Goal: Task Accomplishment & Management: Use online tool/utility

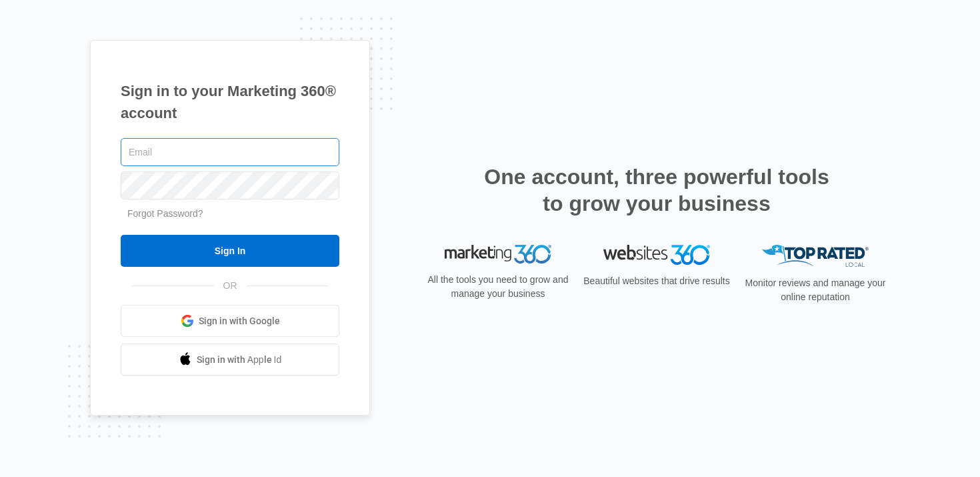
click at [239, 153] on input "text" at bounding box center [230, 152] width 219 height 28
type input "[PERSON_NAME][EMAIL_ADDRESS][PERSON_NAME][DOMAIN_NAME]"
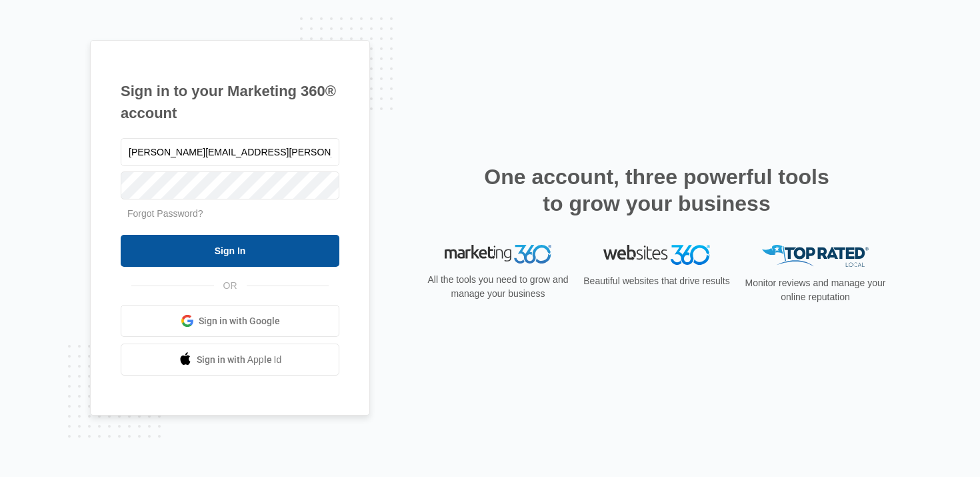
click at [210, 245] on input "Sign In" at bounding box center [230, 251] width 219 height 32
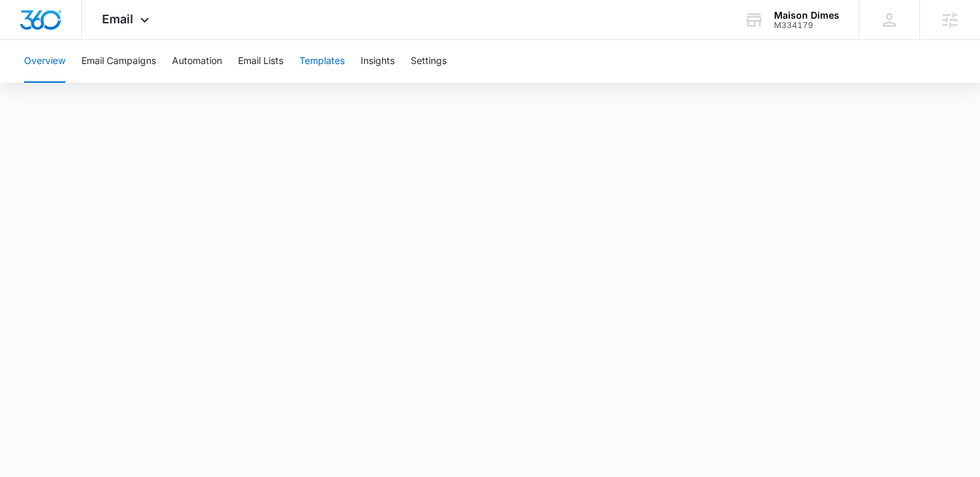
click at [317, 63] on button "Templates" at bounding box center [321, 61] width 45 height 43
click at [167, 52] on div "Overview Email Campaigns Automation Email Lists Templates Insights Settings" at bounding box center [490, 61] width 948 height 43
click at [189, 58] on button "Automation" at bounding box center [197, 61] width 50 height 43
